Goal: Task Accomplishment & Management: Manage account settings

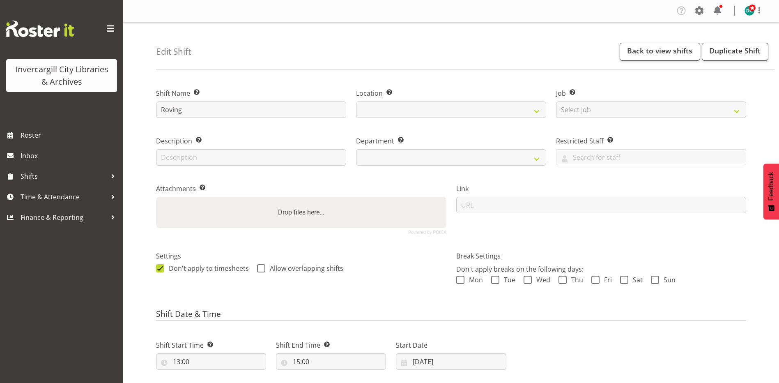
select select
select select "1276"
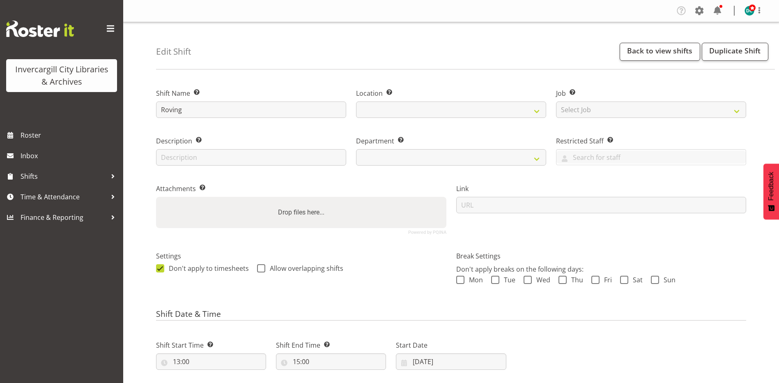
select select "921"
click at [262, 268] on span at bounding box center [261, 268] width 8 height 8
click at [262, 268] on input "Allow overlapping shifts" at bounding box center [259, 267] width 5 height 5
checkbox input "true"
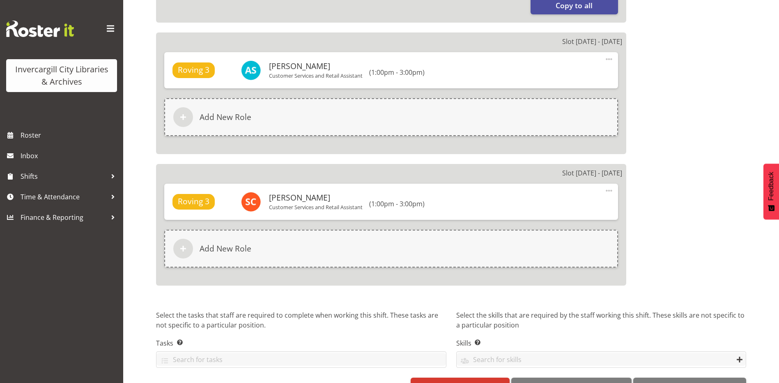
scroll to position [635, 0]
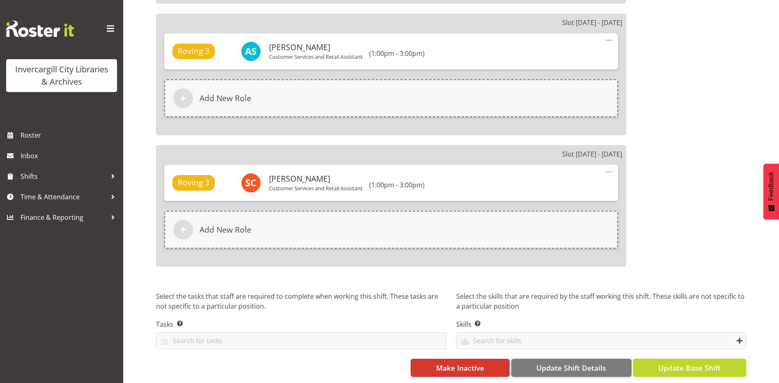
click at [672, 362] on span "Update Base Shift" at bounding box center [689, 367] width 62 height 11
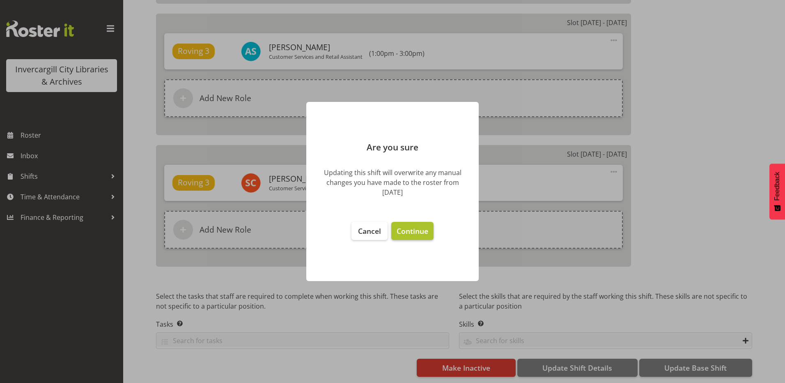
click at [427, 233] on span "Continue" at bounding box center [413, 231] width 32 height 10
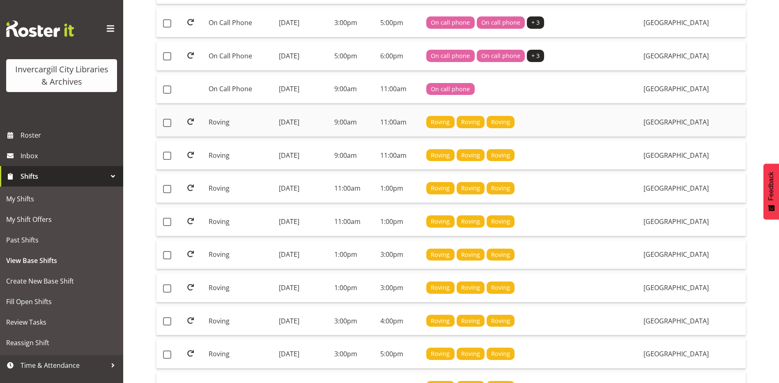
scroll to position [329, 0]
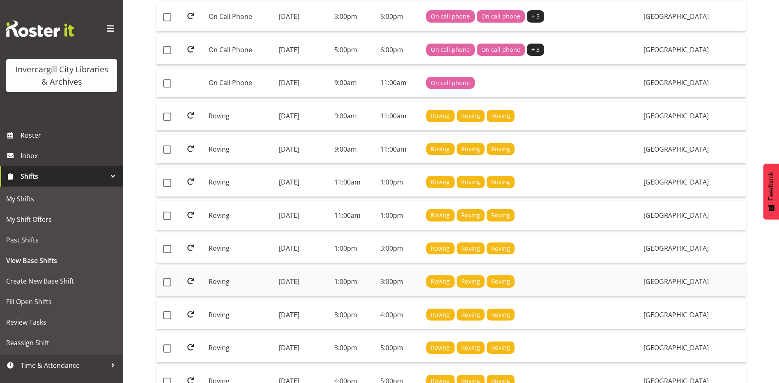
click at [296, 281] on td "[DATE]" at bounding box center [303, 281] width 55 height 29
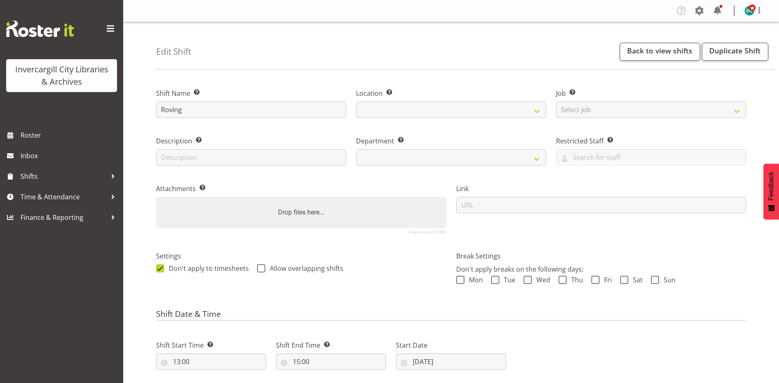
select select
select select "1276"
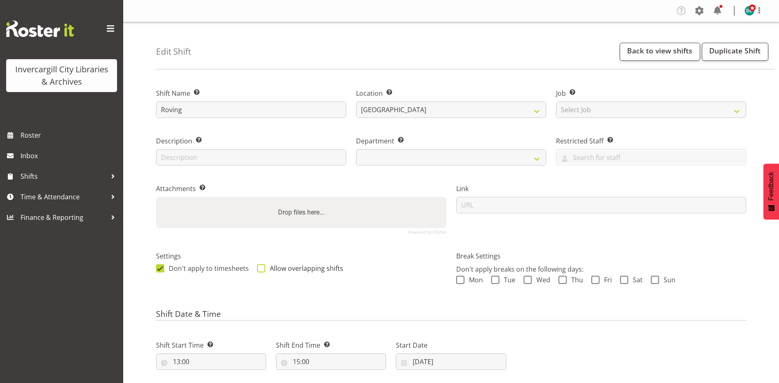
select select "921"
drag, startPoint x: 259, startPoint y: 269, endPoint x: 294, endPoint y: 289, distance: 39.5
click at [261, 271] on span at bounding box center [261, 268] width 8 height 8
click at [261, 271] on input "Allow overlapping shifts" at bounding box center [259, 267] width 5 height 5
checkbox input "true"
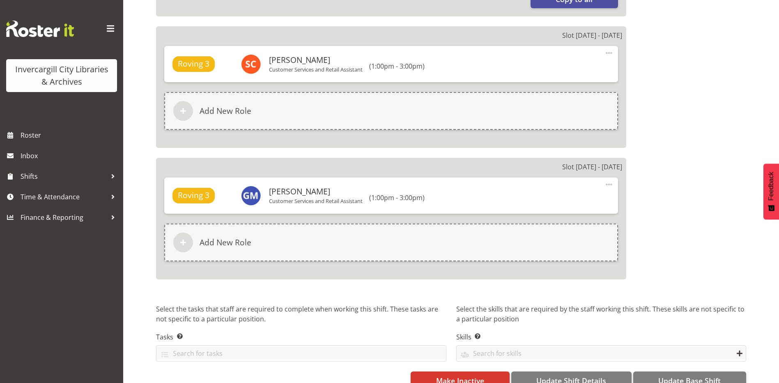
scroll to position [635, 0]
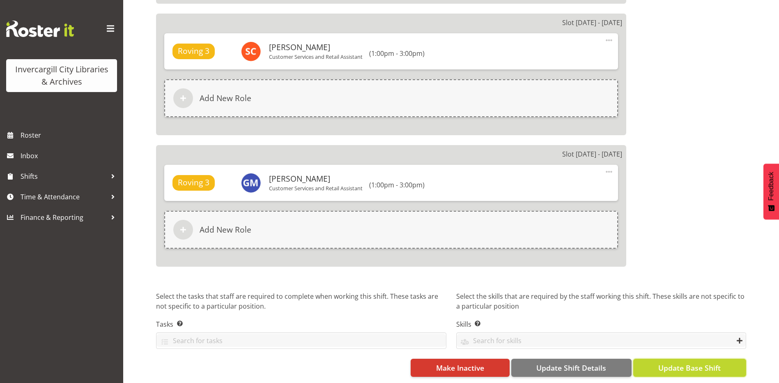
click at [690, 364] on span "Update Base Shift" at bounding box center [689, 367] width 62 height 11
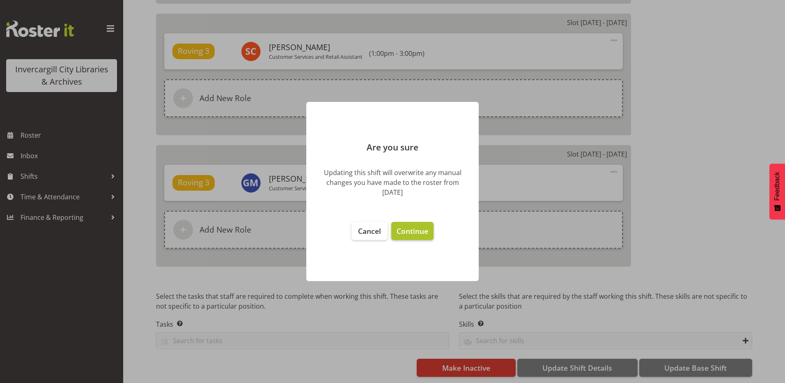
click at [425, 230] on span "Continue" at bounding box center [413, 231] width 32 height 10
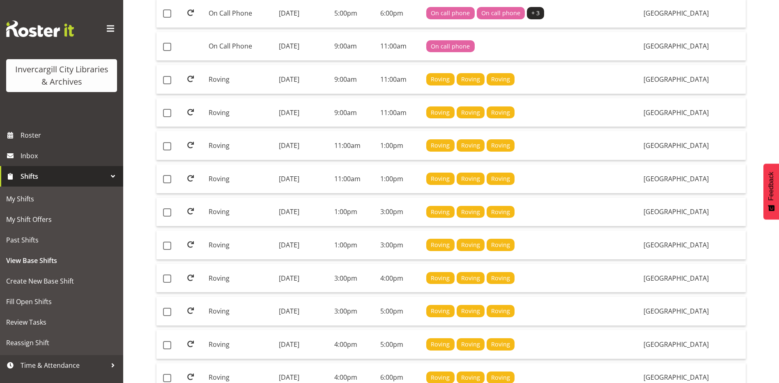
scroll to position [411, 0]
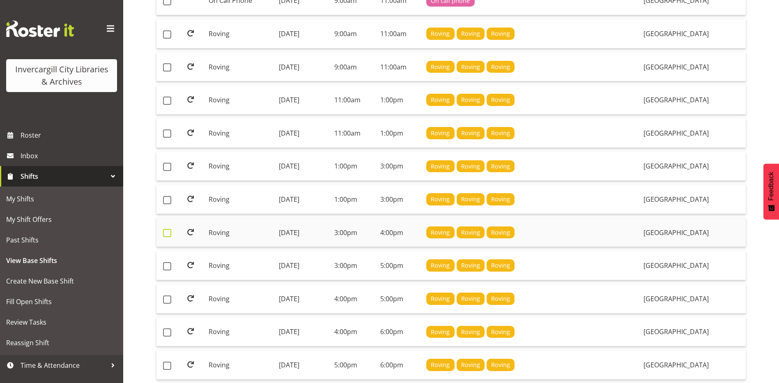
click at [169, 235] on span at bounding box center [167, 233] width 8 height 8
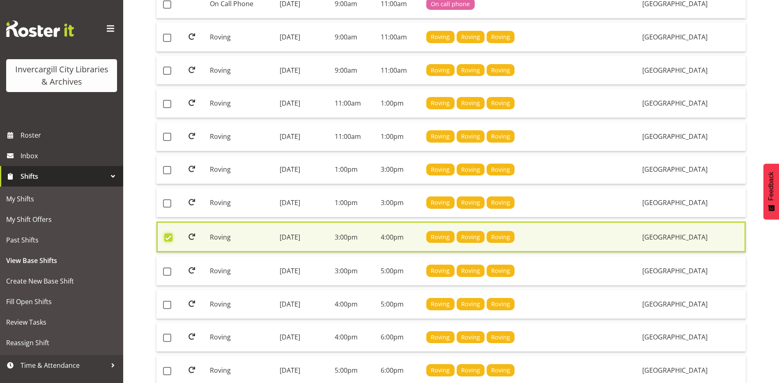
scroll to position [414, 0]
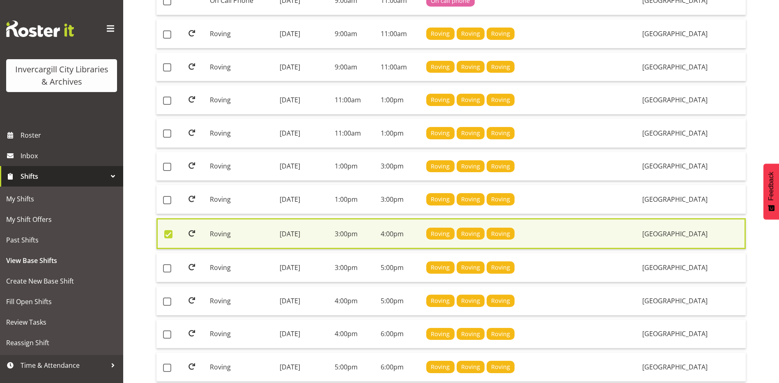
click at [167, 232] on span at bounding box center [168, 234] width 8 height 8
checkbox input "false"
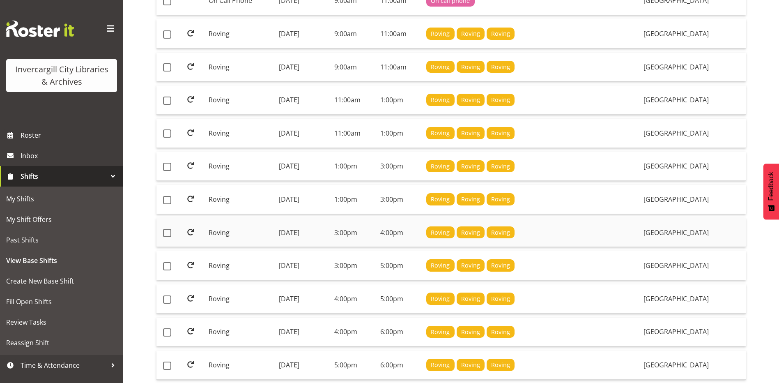
click at [327, 227] on td "Tuesday, 22nd Jul 2025" at bounding box center [303, 232] width 55 height 29
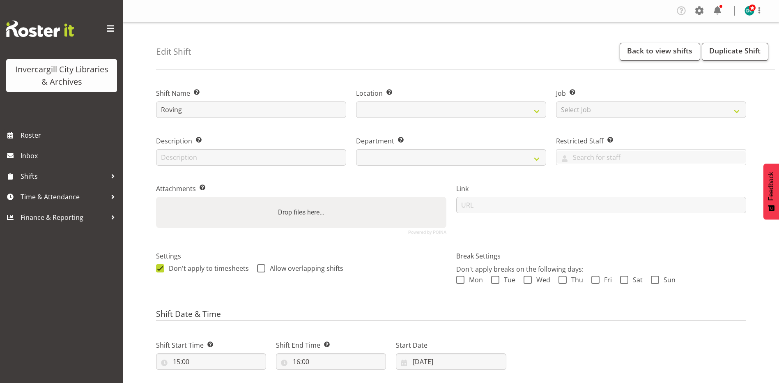
select select
select select "1276"
select select "921"
click at [261, 267] on span at bounding box center [261, 268] width 8 height 8
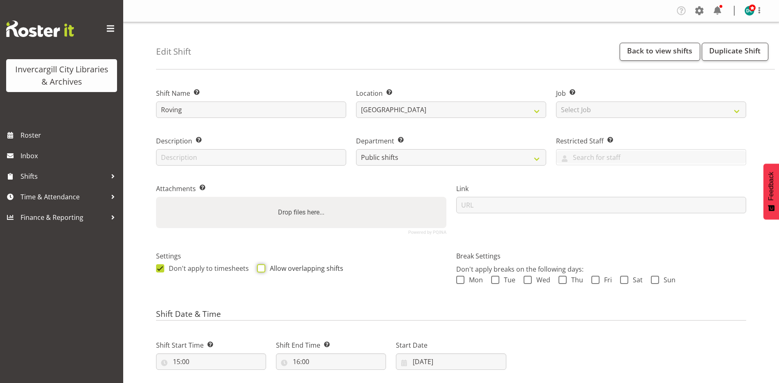
click at [261, 267] on input "Allow overlapping shifts" at bounding box center [259, 267] width 5 height 5
checkbox input "true"
click at [642, 44] on link "Back to view shifts" at bounding box center [660, 52] width 80 height 18
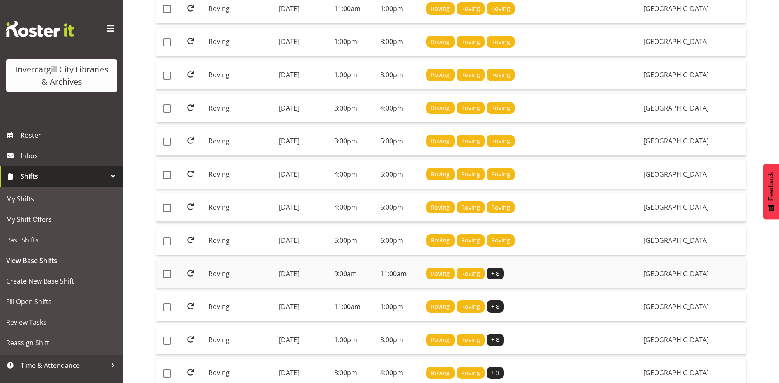
scroll to position [575, 0]
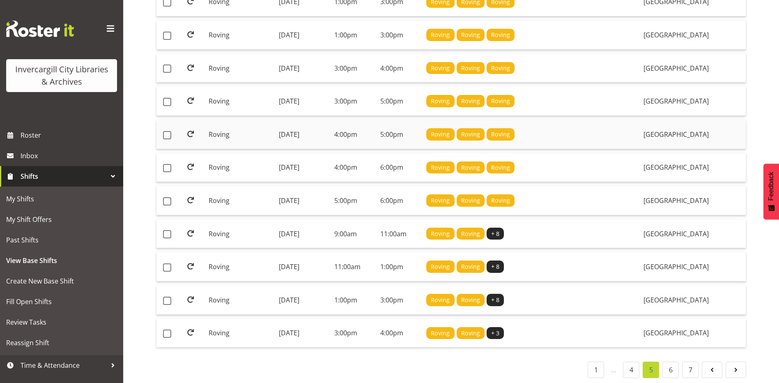
click at [281, 135] on td "[DATE]" at bounding box center [303, 134] width 55 height 29
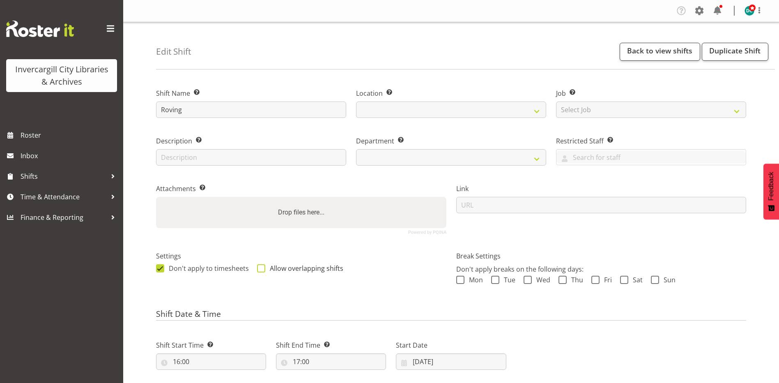
select select
select select "921"
select select
click at [265, 266] on span "Allow overlapping shifts" at bounding box center [304, 268] width 78 height 8
click at [262, 266] on input "Allow overlapping shifts" at bounding box center [259, 267] width 5 height 5
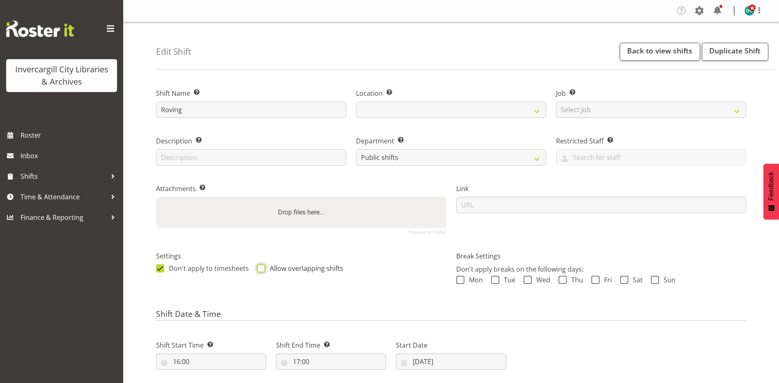
checkbox input "true"
select select "1276"
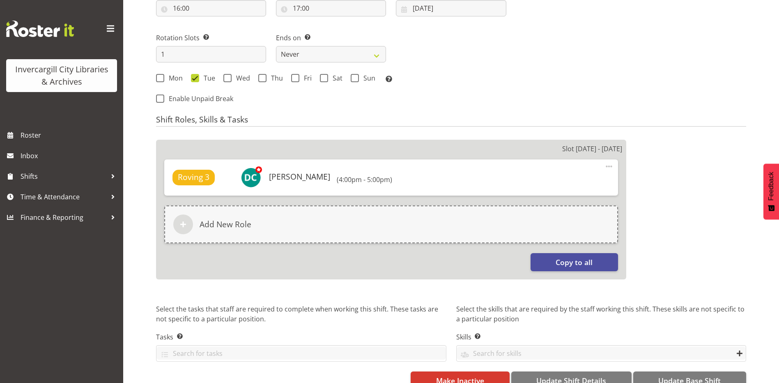
scroll to position [372, 0]
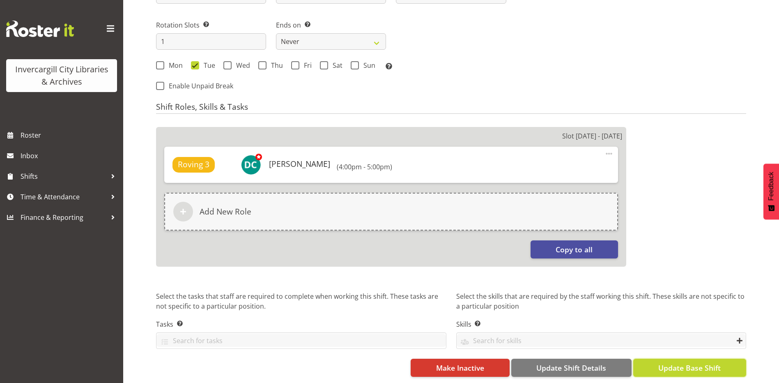
click at [679, 366] on span "Update Base Shift" at bounding box center [689, 367] width 62 height 11
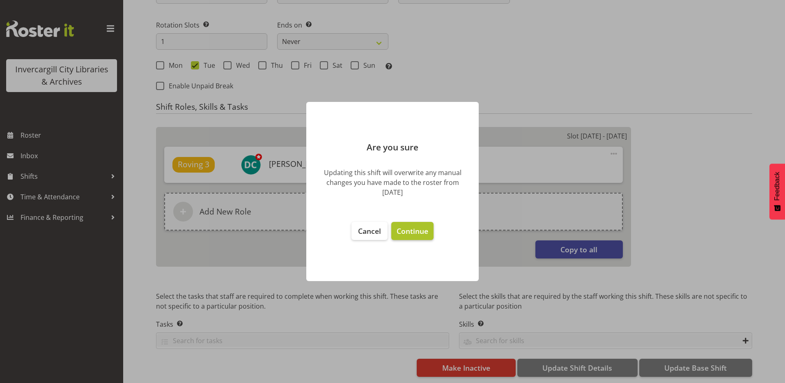
click at [425, 231] on span "Continue" at bounding box center [413, 231] width 32 height 10
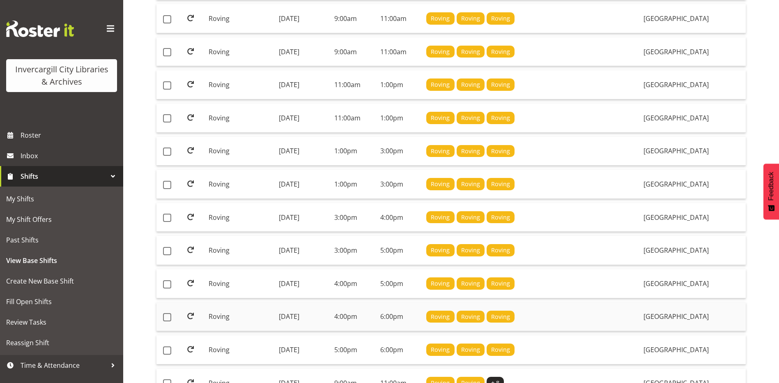
scroll to position [452, 0]
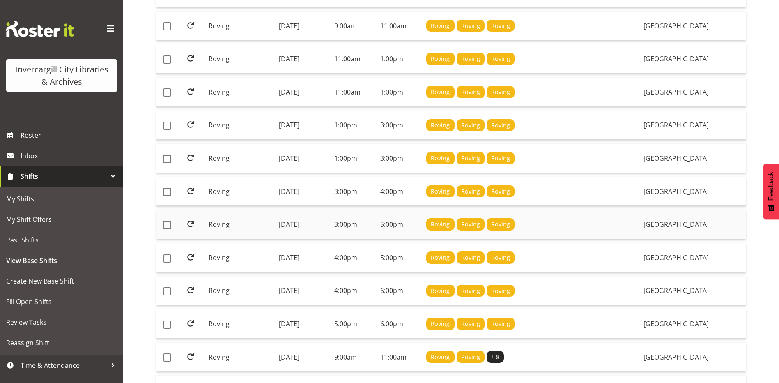
click at [308, 225] on td "[DATE]" at bounding box center [303, 224] width 55 height 29
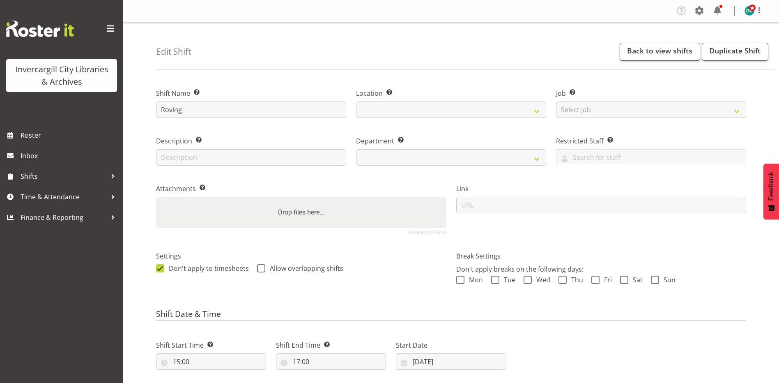
select select
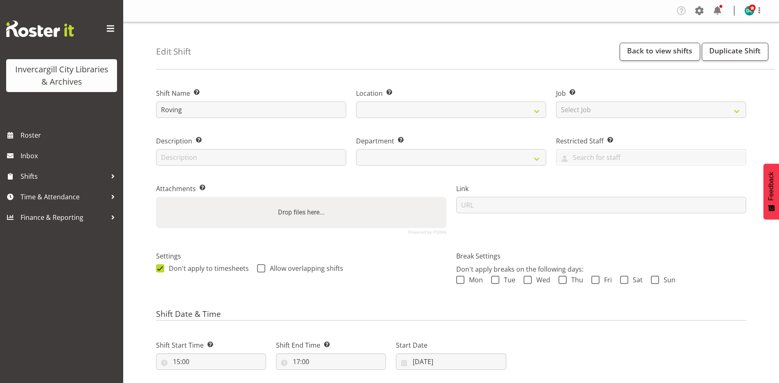
select select "921"
select select "1276"
click at [644, 48] on link "Back to view shifts" at bounding box center [660, 52] width 80 height 18
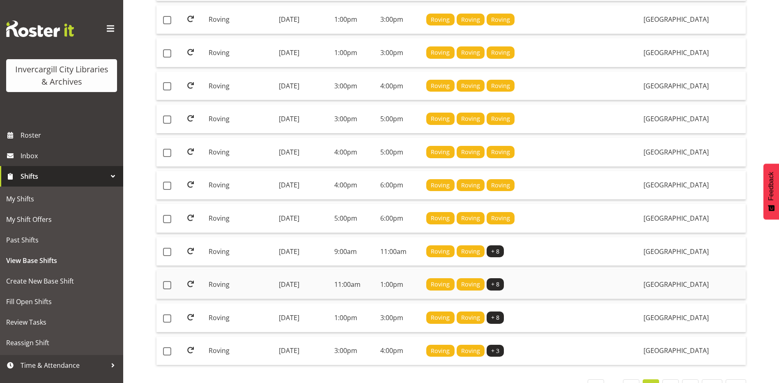
scroll to position [543, 0]
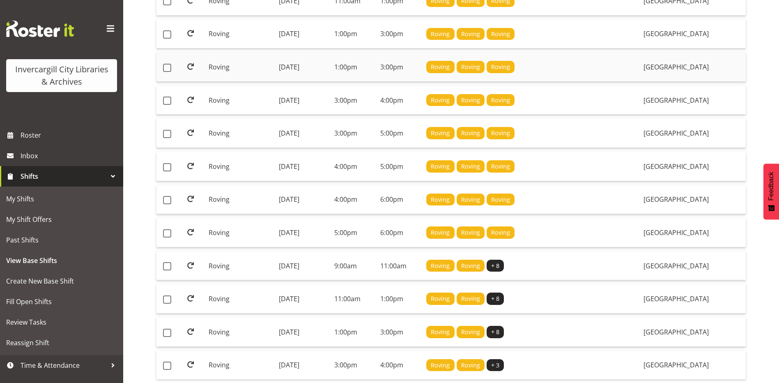
click at [318, 68] on td "[DATE]" at bounding box center [303, 67] width 55 height 29
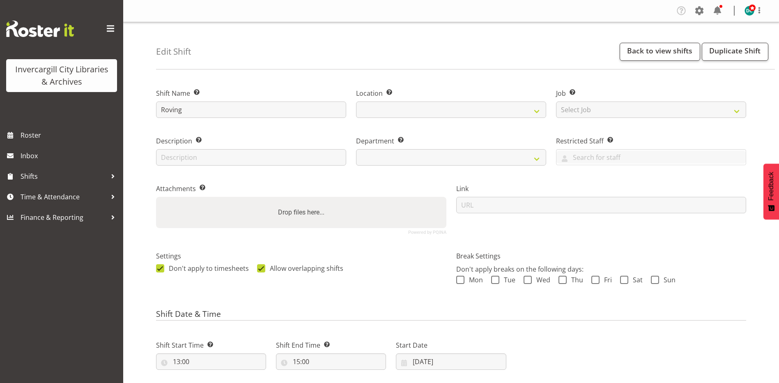
select select
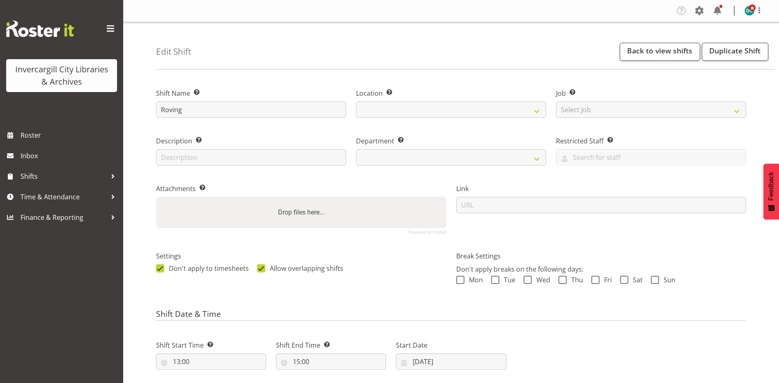
select select "921"
select select "1276"
drag, startPoint x: 668, startPoint y: 57, endPoint x: 663, endPoint y: 55, distance: 5.7
click at [667, 57] on link "Back to view shifts" at bounding box center [660, 52] width 80 height 18
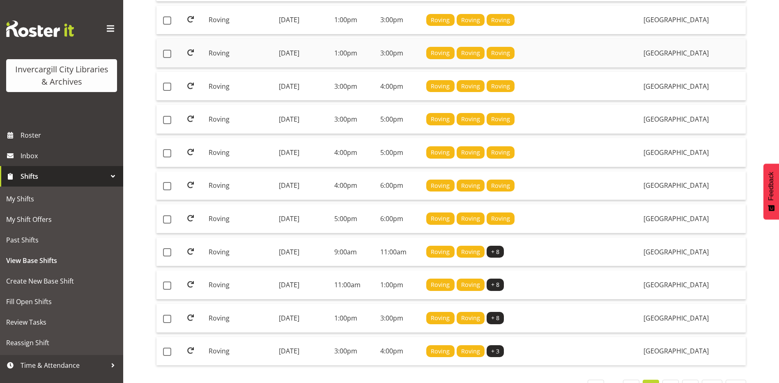
scroll to position [543, 0]
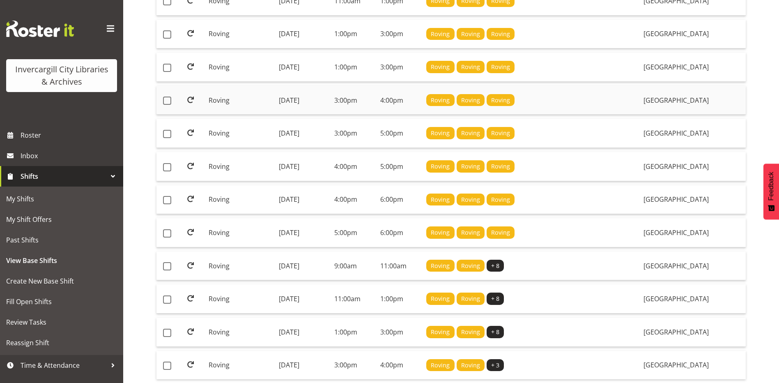
click at [307, 99] on td "[DATE]" at bounding box center [303, 100] width 55 height 29
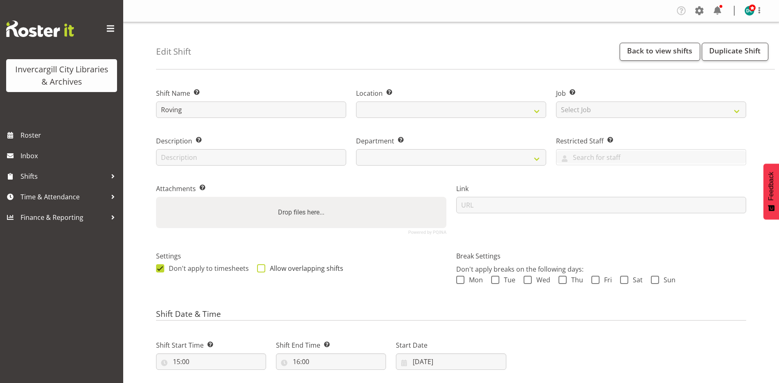
select select
select select "921"
select select "1276"
click at [261, 266] on span at bounding box center [261, 268] width 8 height 8
click at [261, 266] on input "Allow overlapping shifts" at bounding box center [259, 267] width 5 height 5
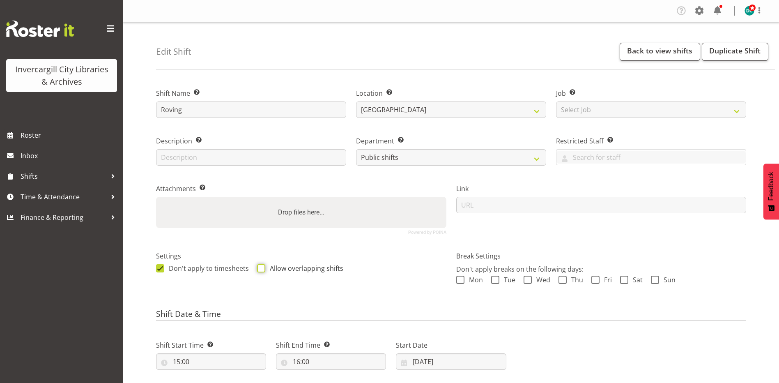
checkbox input "true"
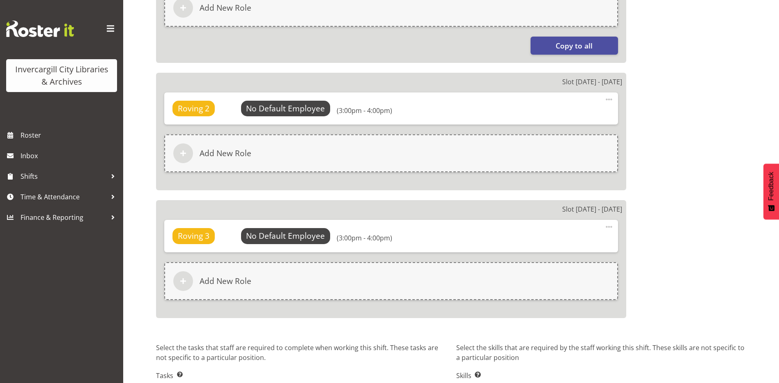
scroll to position [627, 0]
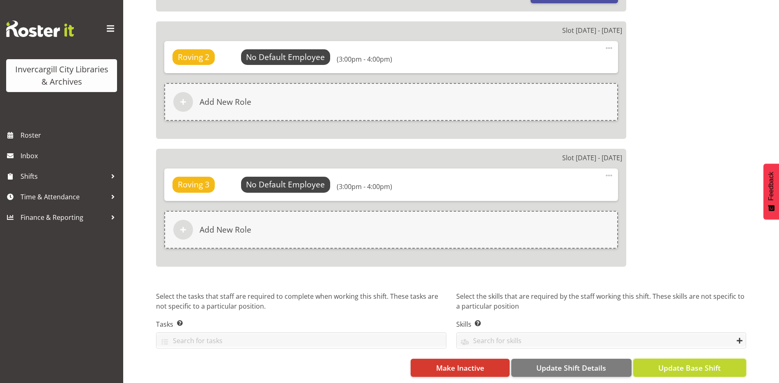
click at [696, 367] on span "Update Base Shift" at bounding box center [689, 367] width 62 height 11
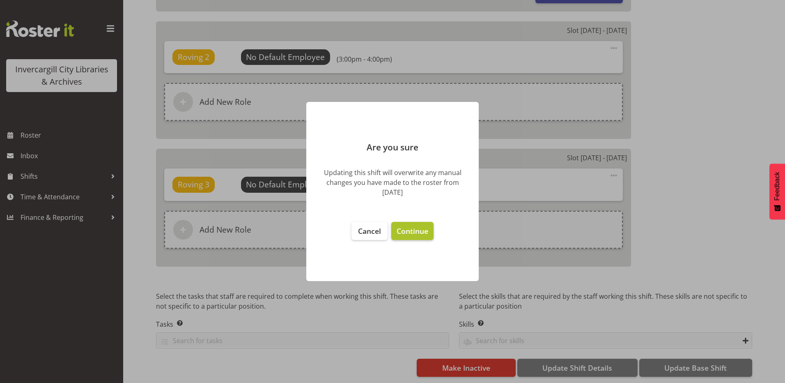
click at [412, 231] on span "Continue" at bounding box center [413, 231] width 32 height 10
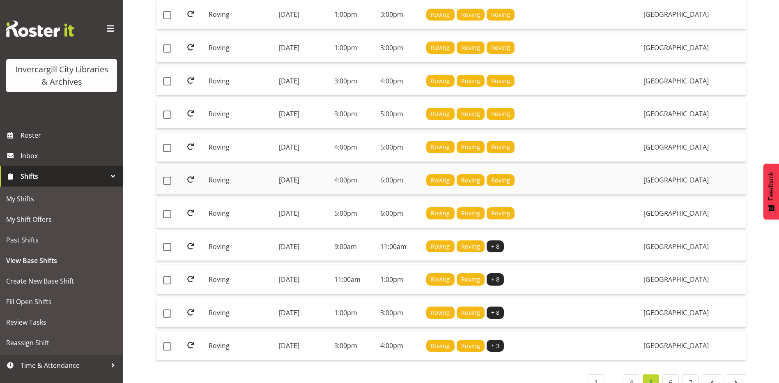
scroll to position [575, 0]
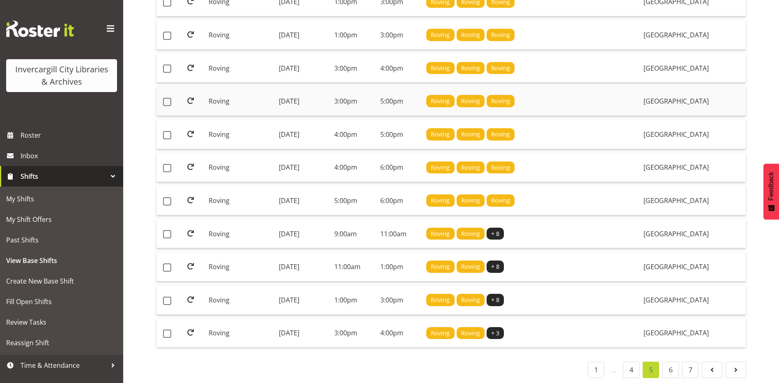
click at [319, 99] on td "[DATE]" at bounding box center [303, 101] width 55 height 29
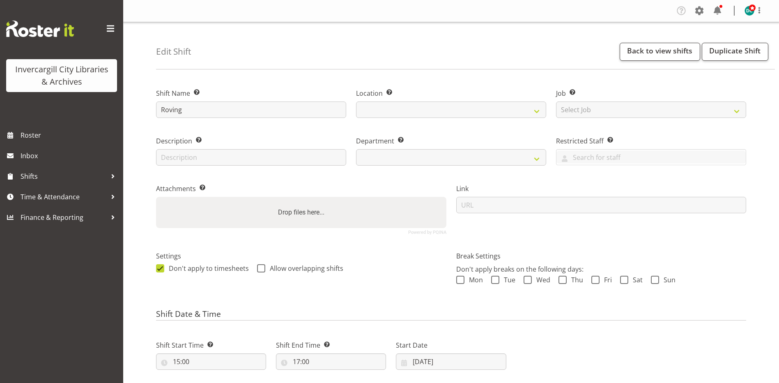
select select
select select "921"
select select "1276"
click at [257, 267] on span at bounding box center [261, 268] width 8 height 8
click at [257, 267] on input "Allow overlapping shifts" at bounding box center [259, 267] width 5 height 5
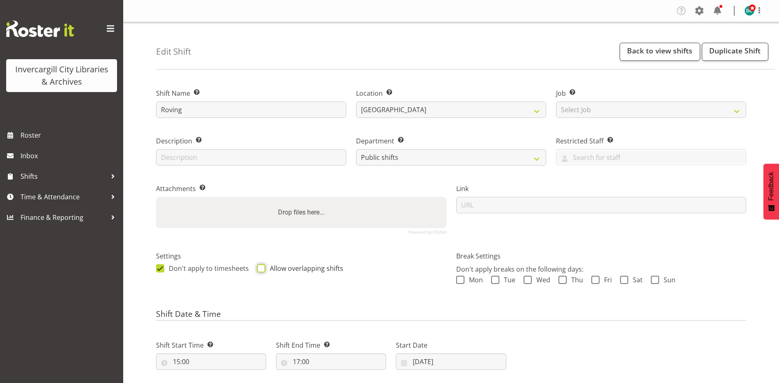
checkbox input "true"
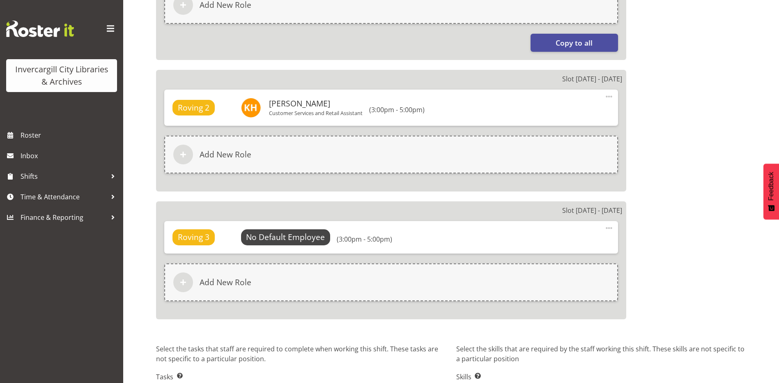
scroll to position [627, 0]
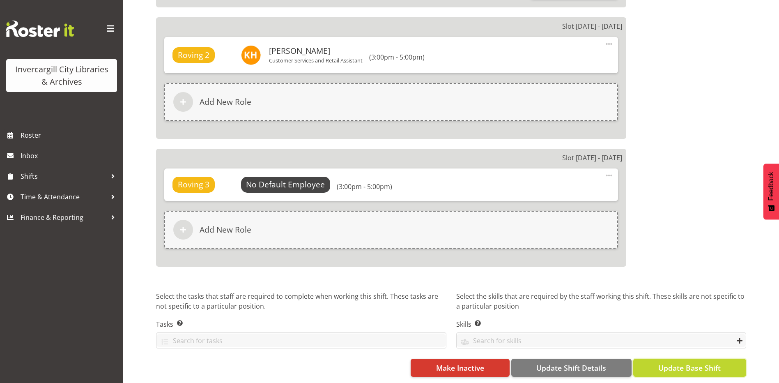
click at [673, 362] on span "Update Base Shift" at bounding box center [689, 367] width 62 height 11
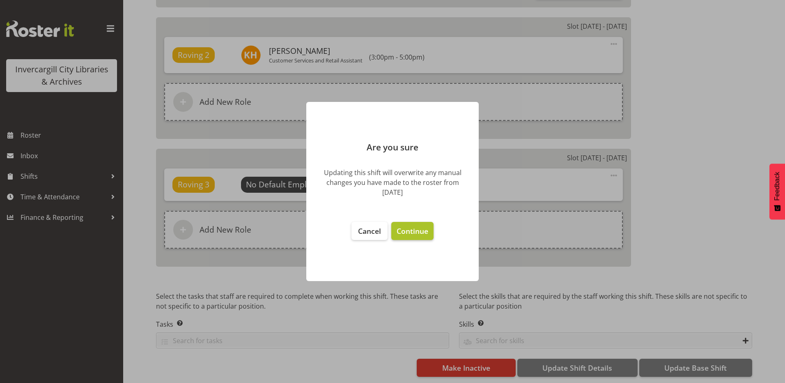
click at [414, 233] on span "Continue" at bounding box center [413, 231] width 32 height 10
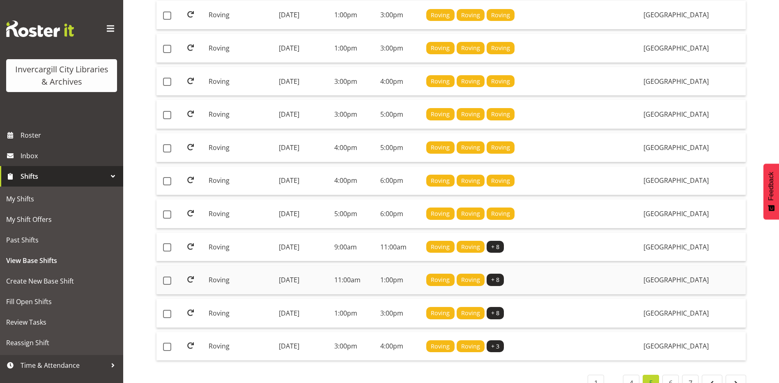
scroll to position [584, 0]
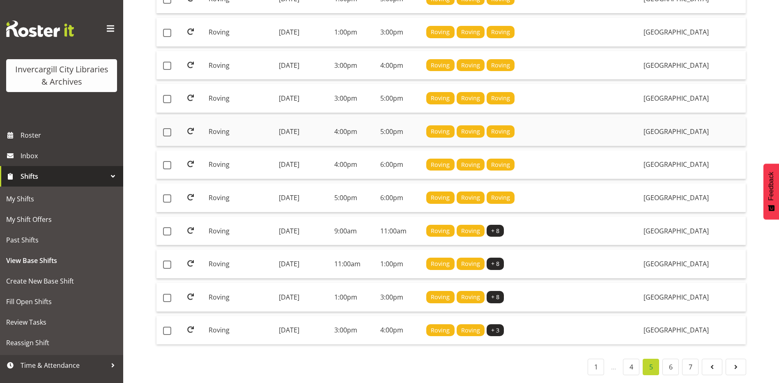
click at [309, 126] on td "[DATE]" at bounding box center [303, 131] width 55 height 29
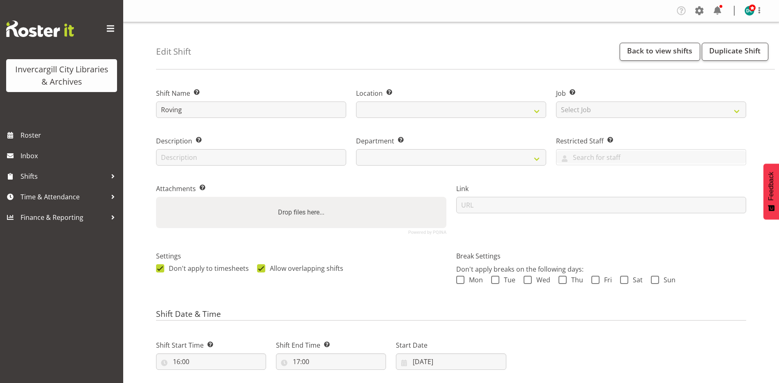
select select
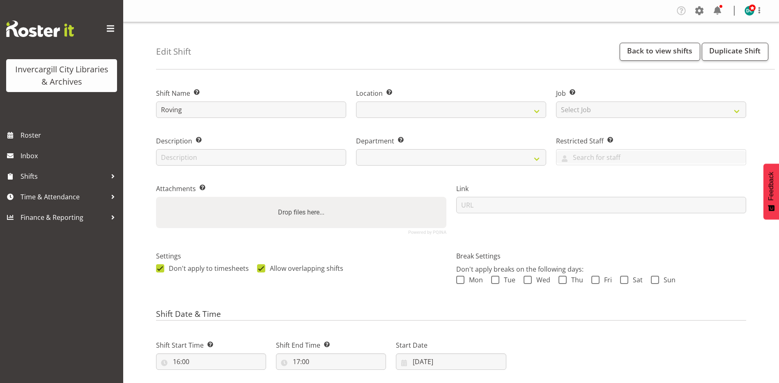
select select "921"
select select "1276"
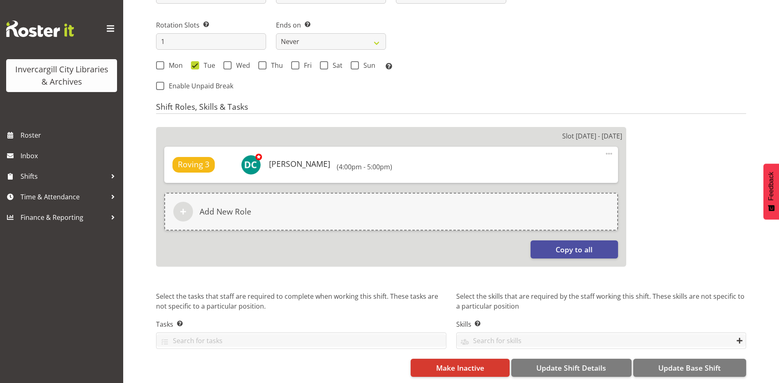
scroll to position [372, 0]
click at [668, 366] on span "Update Base Shift" at bounding box center [689, 367] width 62 height 11
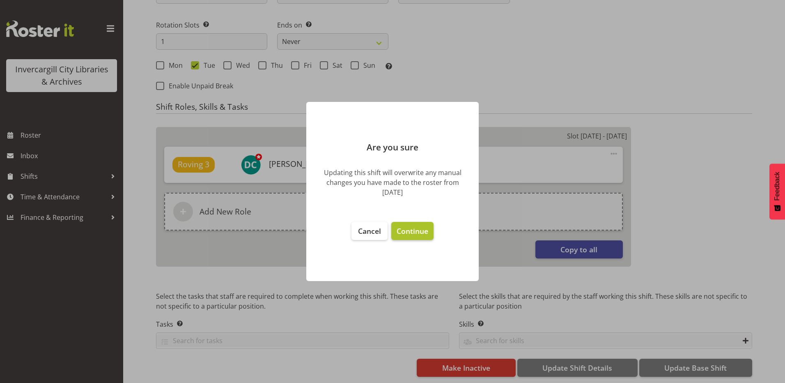
click at [425, 227] on span "Continue" at bounding box center [413, 231] width 32 height 10
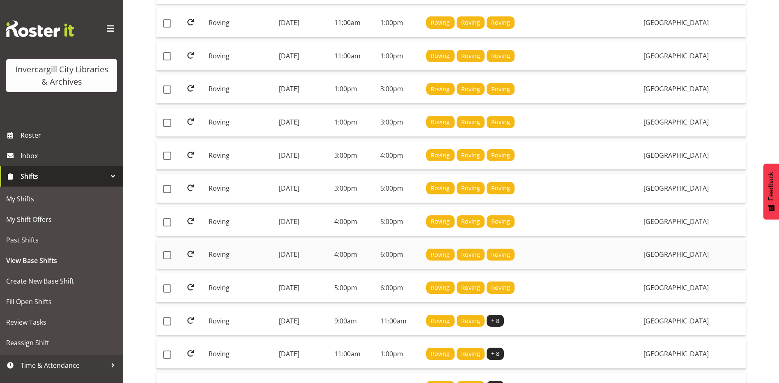
scroll to position [534, 0]
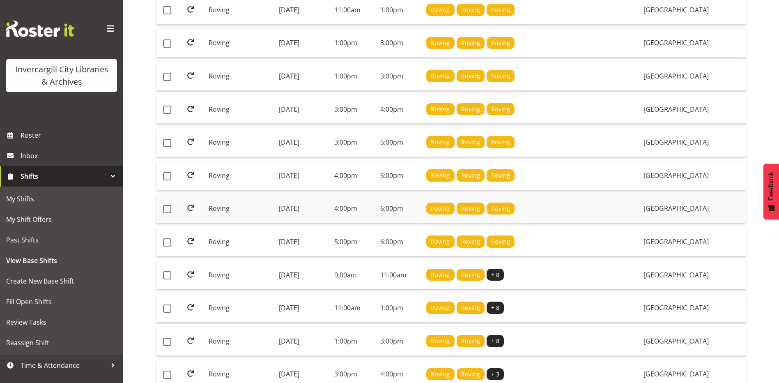
click at [310, 207] on td "Tuesday, 22nd Jul 2025" at bounding box center [303, 208] width 55 height 29
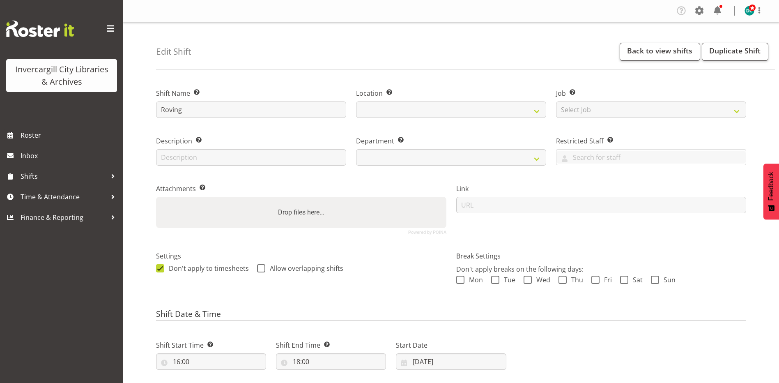
select select
select select "1276"
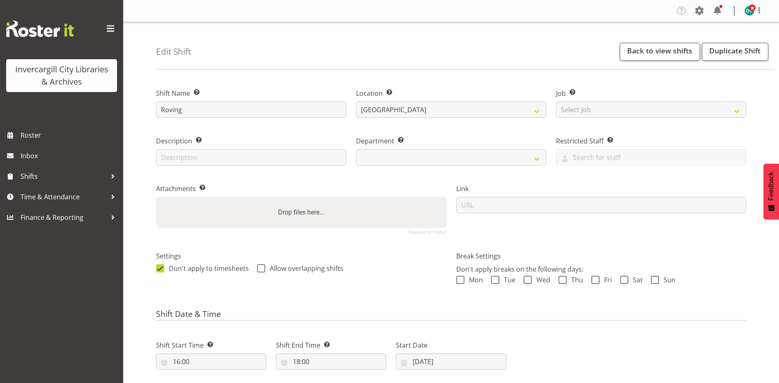
select select "921"
drag, startPoint x: 260, startPoint y: 269, endPoint x: 555, endPoint y: 223, distance: 298.9
click at [260, 269] on span at bounding box center [261, 268] width 8 height 8
click at [260, 269] on input "Allow overlapping shifts" at bounding box center [259, 267] width 5 height 5
checkbox input "true"
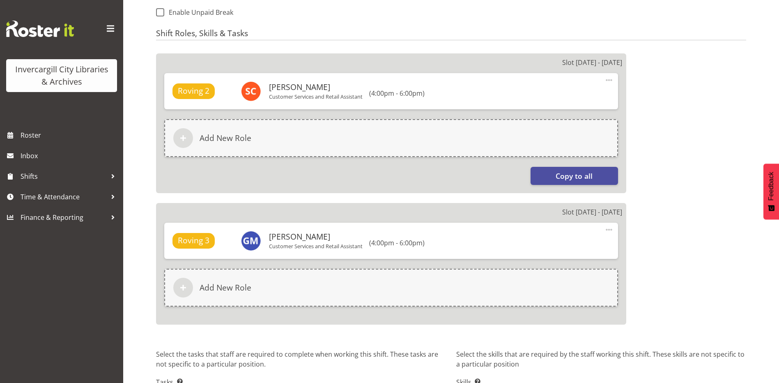
scroll to position [504, 0]
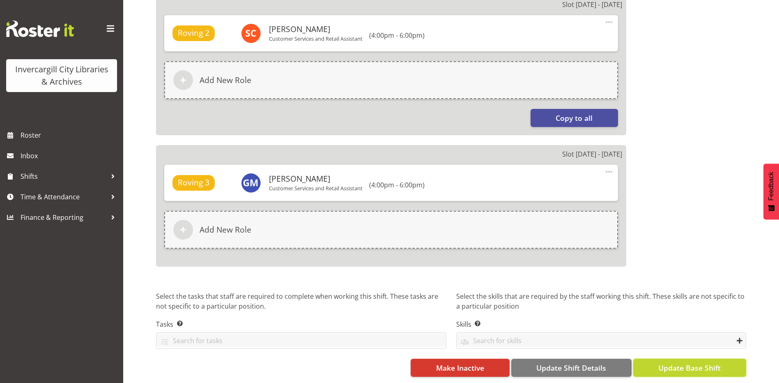
click at [691, 363] on span "Update Base Shift" at bounding box center [689, 367] width 62 height 11
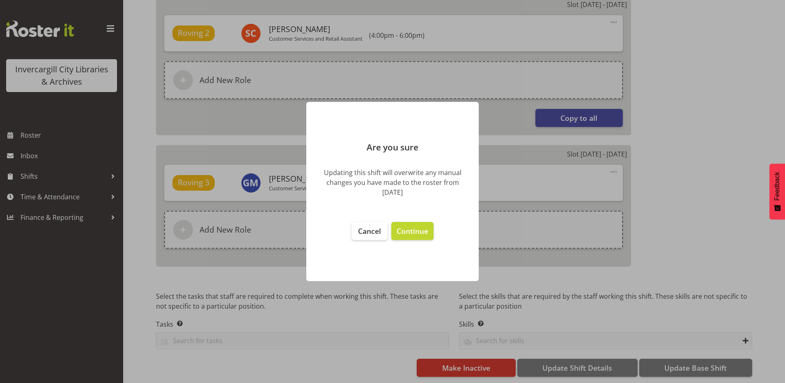
drag, startPoint x: 421, startPoint y: 231, endPoint x: 435, endPoint y: 229, distance: 15.0
click at [421, 232] on span "Continue" at bounding box center [413, 231] width 32 height 10
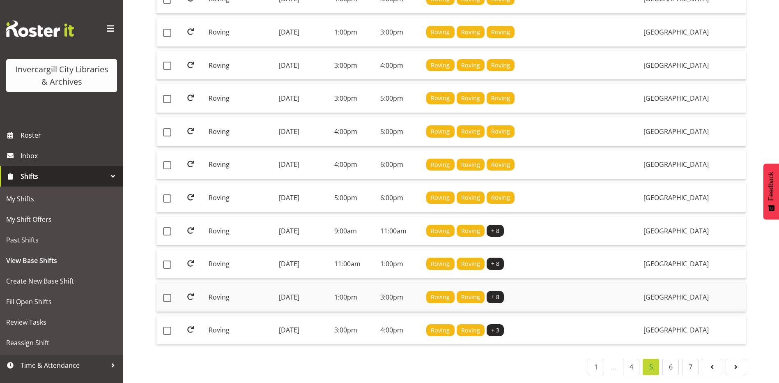
scroll to position [584, 0]
click at [308, 190] on td "Tuesday, 22nd Jul 2025" at bounding box center [303, 197] width 55 height 29
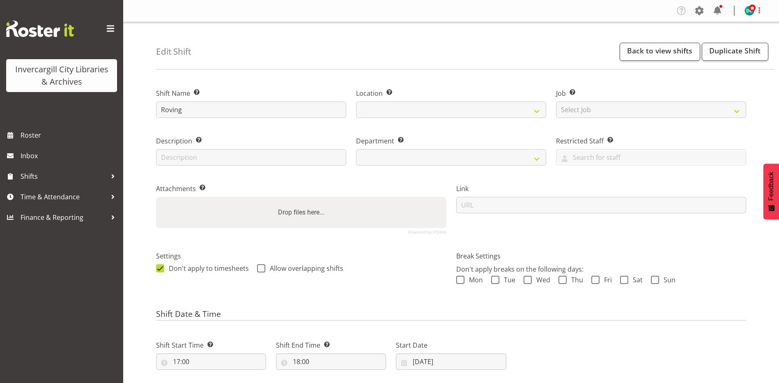
select select
select select "1276"
select select "921"
drag, startPoint x: 258, startPoint y: 267, endPoint x: 263, endPoint y: 273, distance: 8.4
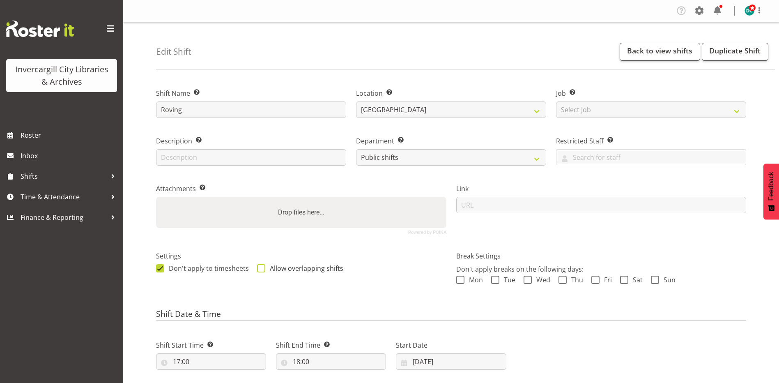
click at [258, 267] on span at bounding box center [261, 268] width 8 height 8
click at [258, 267] on input "Allow overlapping shifts" at bounding box center [259, 267] width 5 height 5
checkbox input "true"
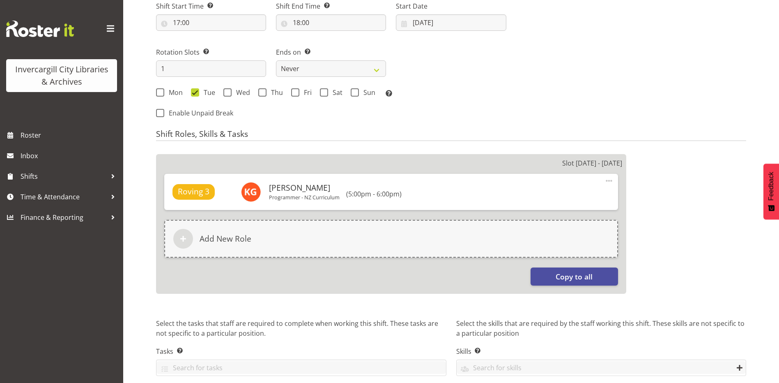
scroll to position [372, 0]
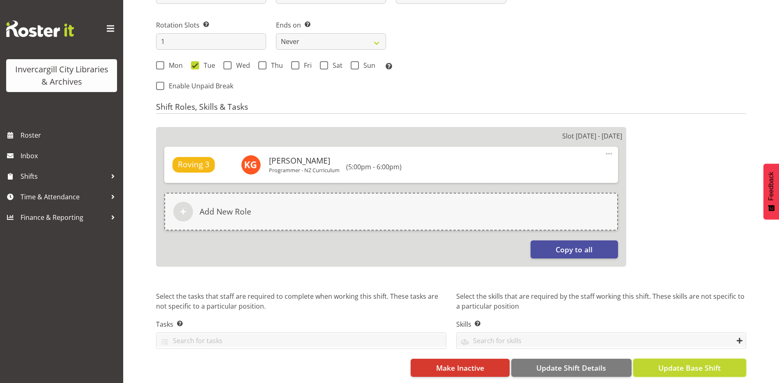
click at [692, 362] on span "Update Base Shift" at bounding box center [689, 367] width 62 height 11
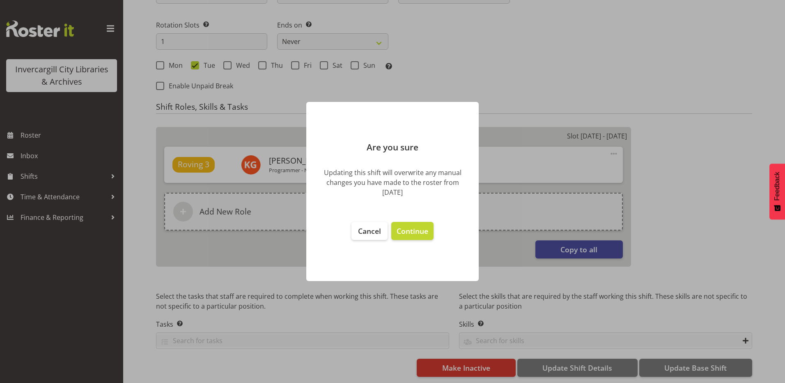
click at [411, 240] on footer "Cancel Continue" at bounding box center [392, 247] width 172 height 67
click at [410, 229] on span "Continue" at bounding box center [413, 231] width 32 height 10
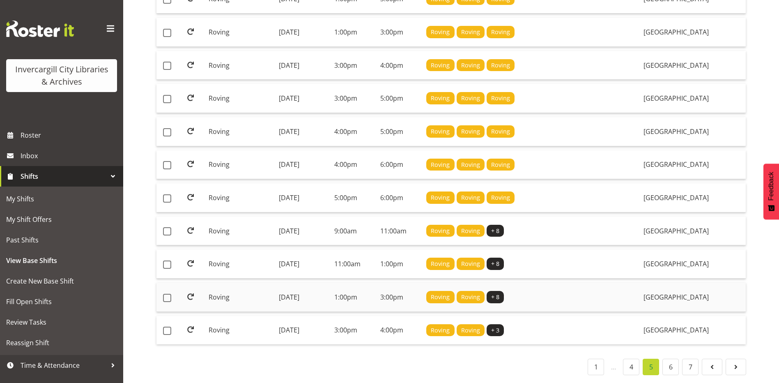
scroll to position [584, 0]
click at [309, 225] on td "Monday, 28th Jul 2025" at bounding box center [303, 230] width 55 height 29
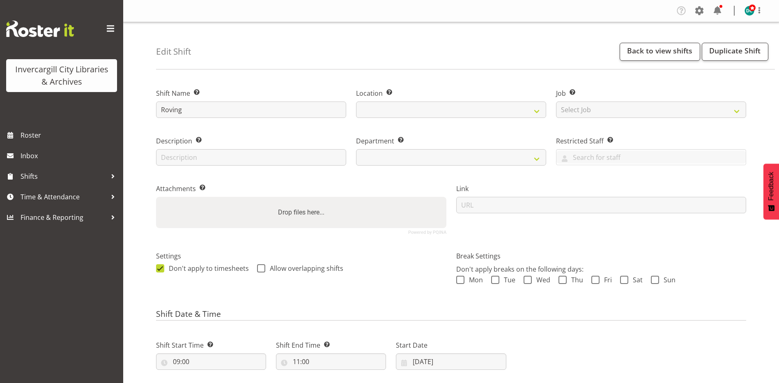
select select
select select "1276"
select select "921"
click at [258, 268] on span at bounding box center [261, 268] width 8 height 8
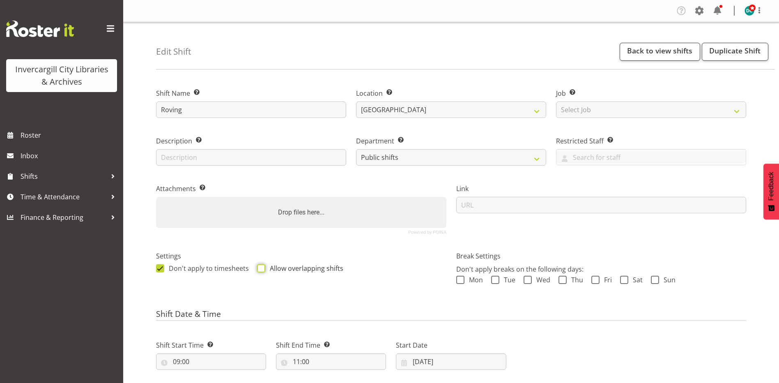
click at [258, 268] on input "Allow overlapping shifts" at bounding box center [259, 267] width 5 height 5
checkbox input "true"
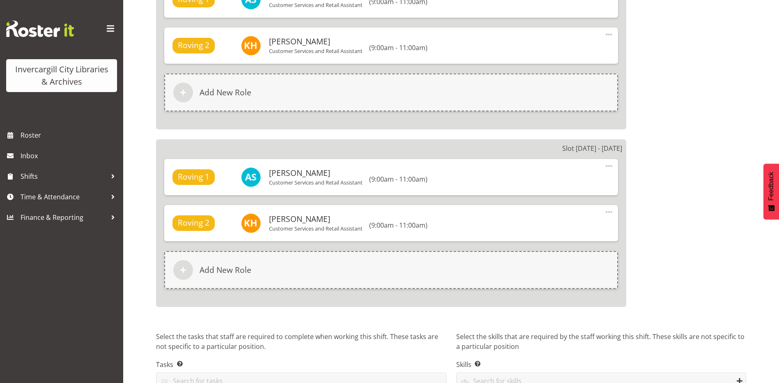
scroll to position [1128, 0]
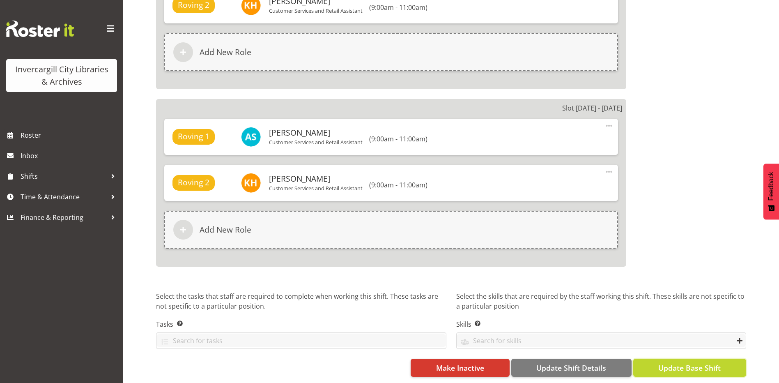
click at [675, 362] on span "Update Base Shift" at bounding box center [689, 367] width 62 height 11
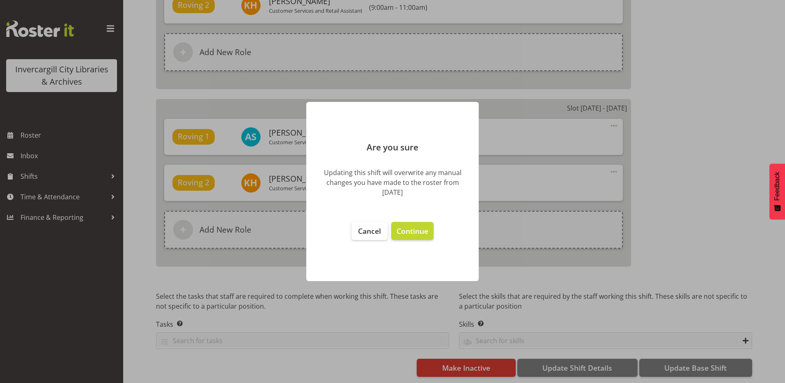
drag, startPoint x: 411, startPoint y: 230, endPoint x: 423, endPoint y: 251, distance: 24.3
click at [414, 233] on span "Continue" at bounding box center [413, 231] width 32 height 10
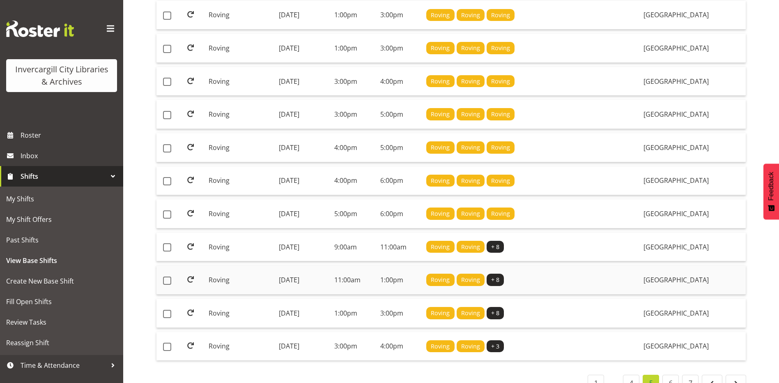
scroll to position [584, 0]
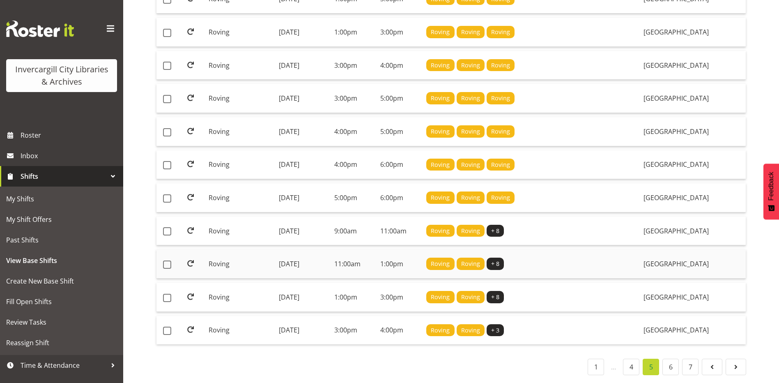
click at [309, 257] on td "Monday, 28th Jul 2025" at bounding box center [303, 263] width 55 height 29
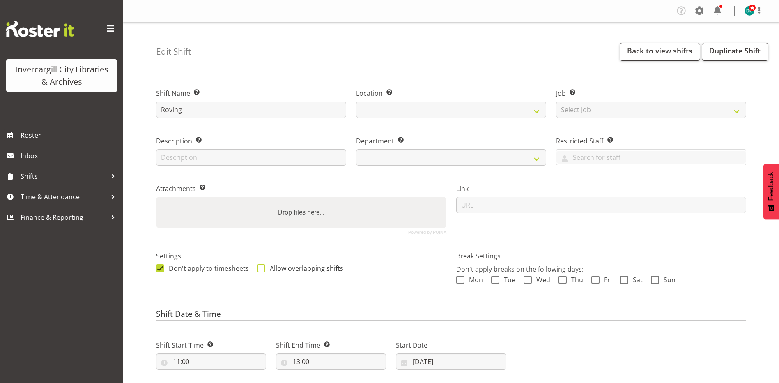
select select
select select "921"
select select
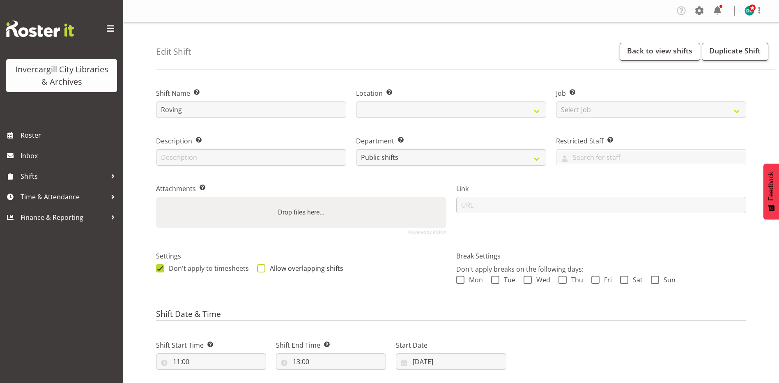
drag, startPoint x: 261, startPoint y: 268, endPoint x: 326, endPoint y: 267, distance: 65.3
click at [261, 268] on span at bounding box center [261, 268] width 8 height 8
click at [261, 268] on input "Allow overlapping shifts" at bounding box center [259, 267] width 5 height 5
checkbox input "true"
select select "1276"
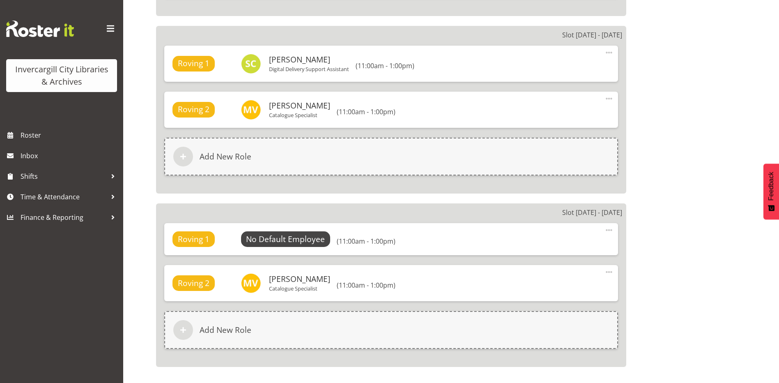
scroll to position [1124, 0]
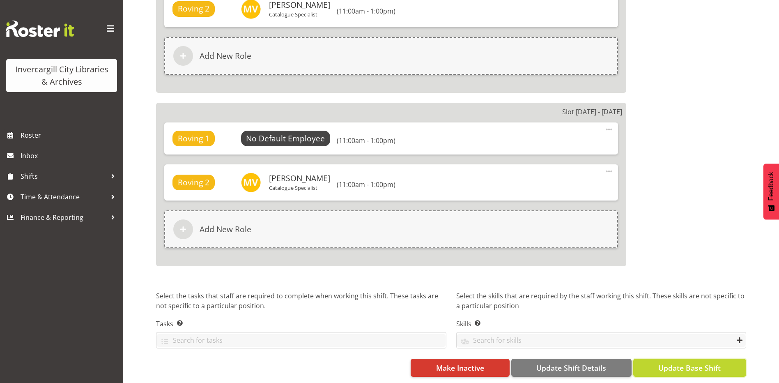
click at [667, 362] on span "Update Base Shift" at bounding box center [689, 367] width 62 height 11
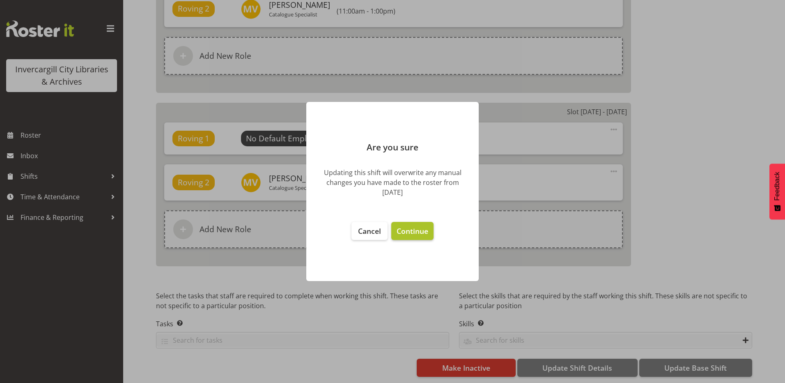
click at [405, 228] on span "Continue" at bounding box center [413, 231] width 32 height 10
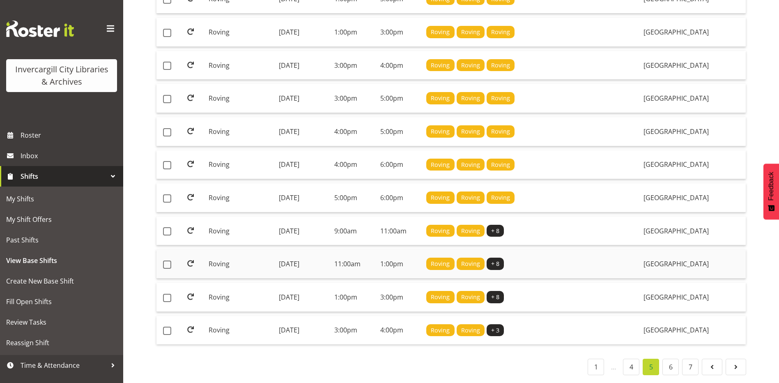
scroll to position [584, 0]
click at [309, 291] on td "[DATE]" at bounding box center [303, 297] width 55 height 29
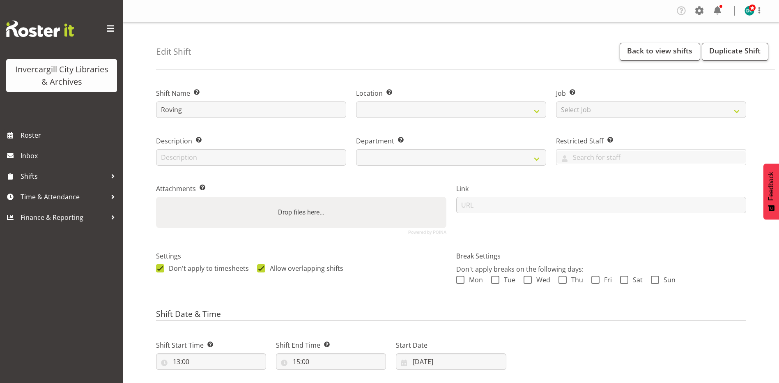
select select
select select "921"
select select "1276"
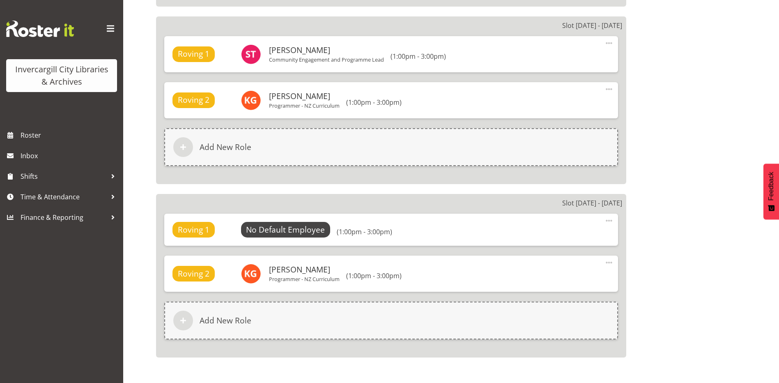
scroll to position [1124, 0]
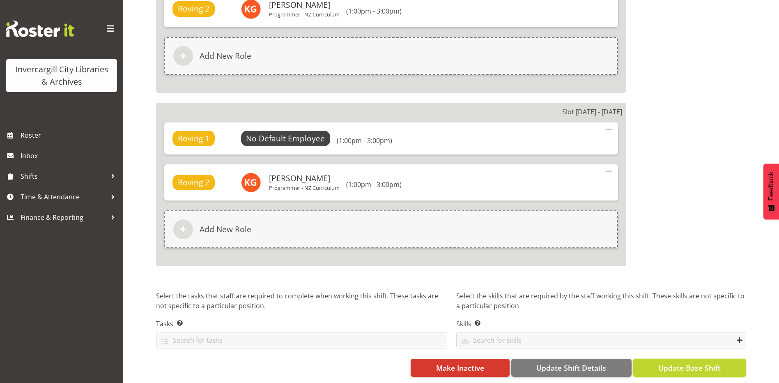
click at [693, 362] on span "Update Base Shift" at bounding box center [689, 367] width 62 height 11
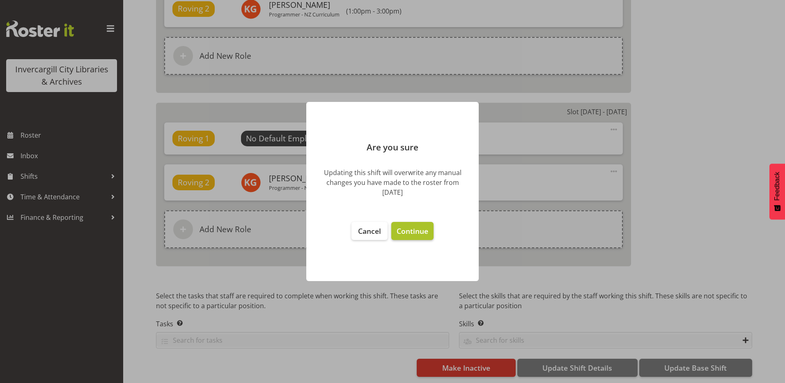
click at [412, 231] on span "Continue" at bounding box center [413, 231] width 32 height 10
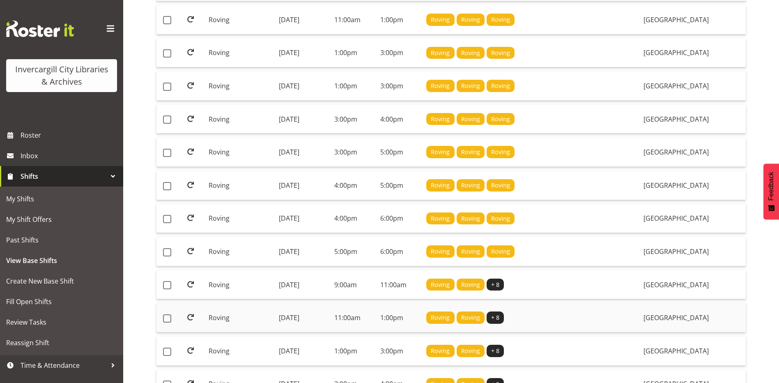
scroll to position [584, 0]
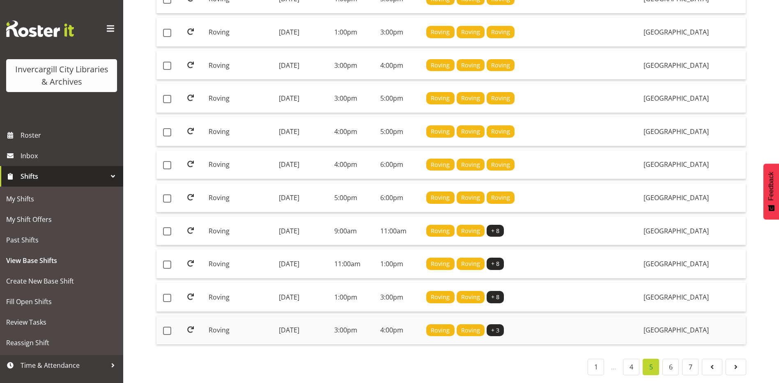
click at [316, 324] on td "Monday, 28th Jul 2025" at bounding box center [303, 330] width 55 height 29
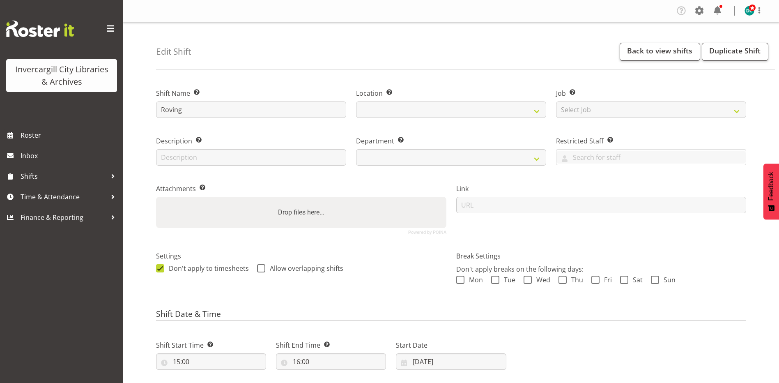
select select
select select "1276"
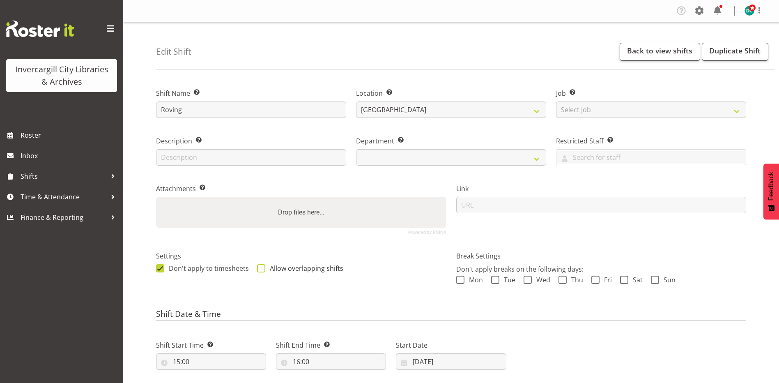
click at [262, 270] on span at bounding box center [261, 268] width 8 height 8
click at [262, 270] on input "Allow overlapping shifts" at bounding box center [259, 267] width 5 height 5
checkbox input "true"
select select "921"
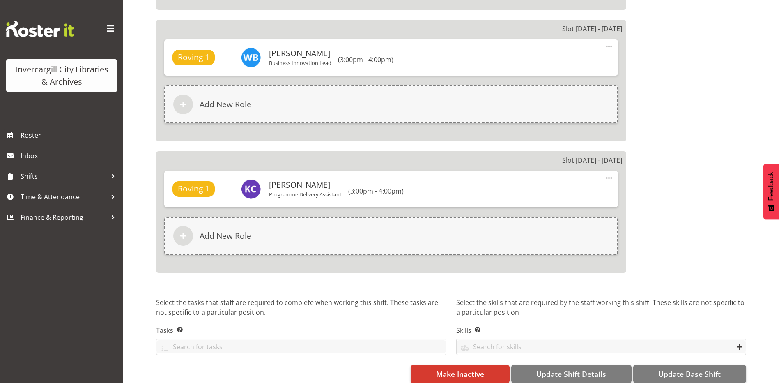
scroll to position [898, 0]
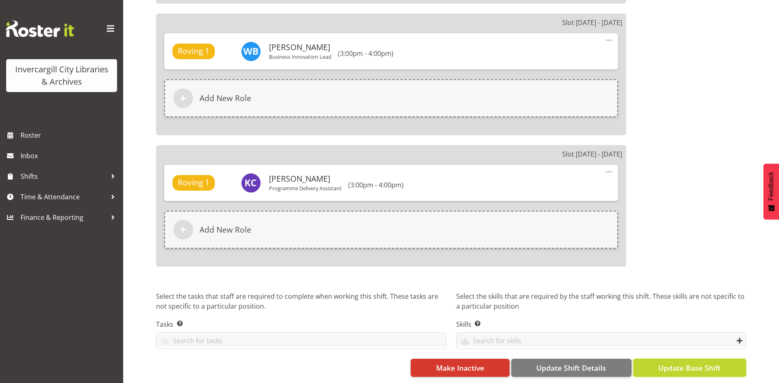
click at [655, 363] on button "Update Base Shift" at bounding box center [689, 368] width 113 height 18
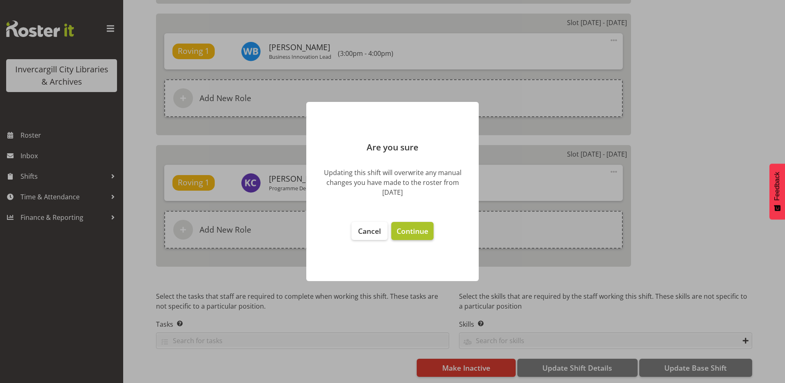
click at [409, 230] on span "Continue" at bounding box center [413, 231] width 32 height 10
